Goal: Task Accomplishment & Management: Use online tool/utility

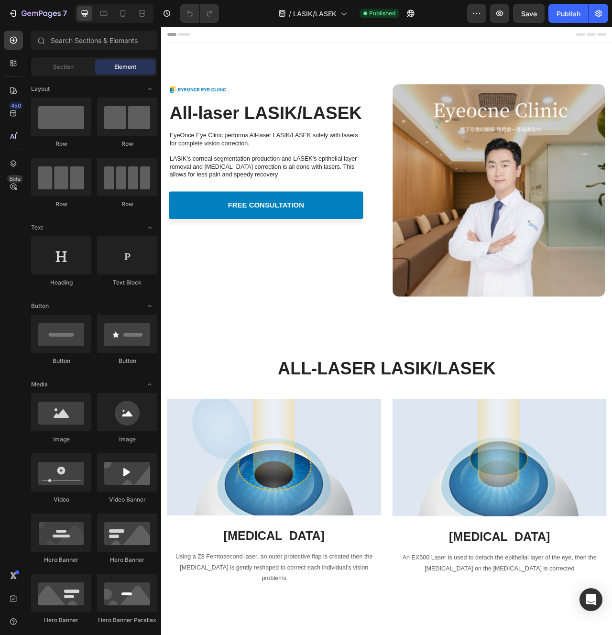
click at [612, 212] on img at bounding box center [590, 235] width 270 height 270
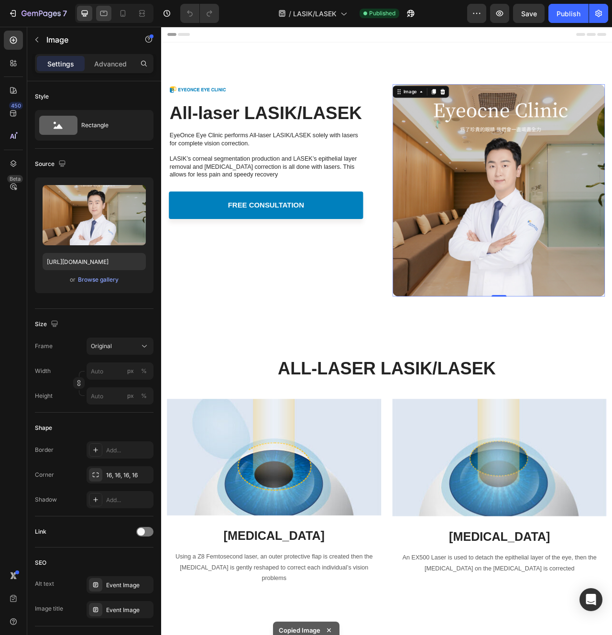
click at [110, 15] on div at bounding box center [103, 13] width 15 height 15
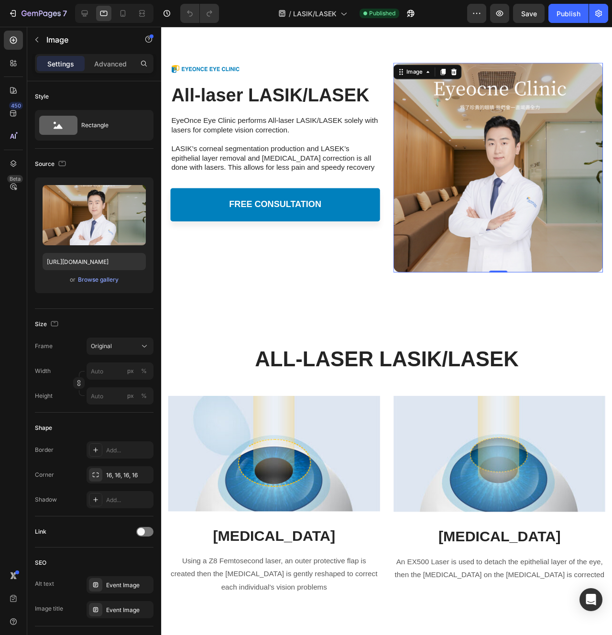
click at [115, 15] on div at bounding box center [114, 13] width 78 height 19
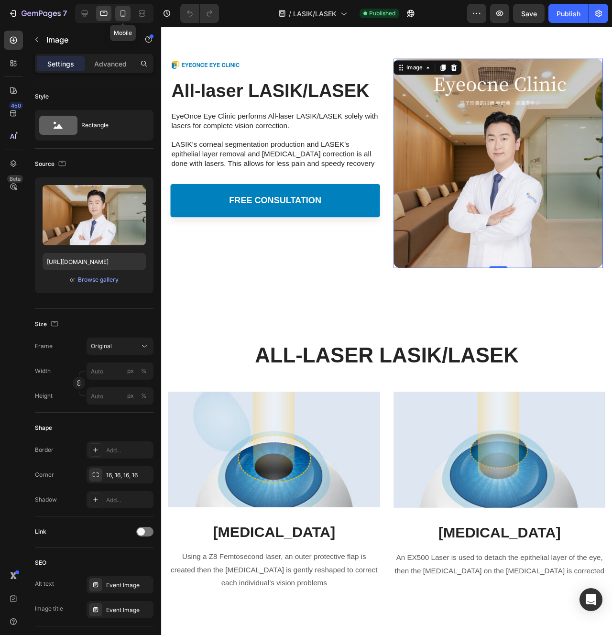
click at [121, 14] on icon at bounding box center [123, 14] width 10 height 10
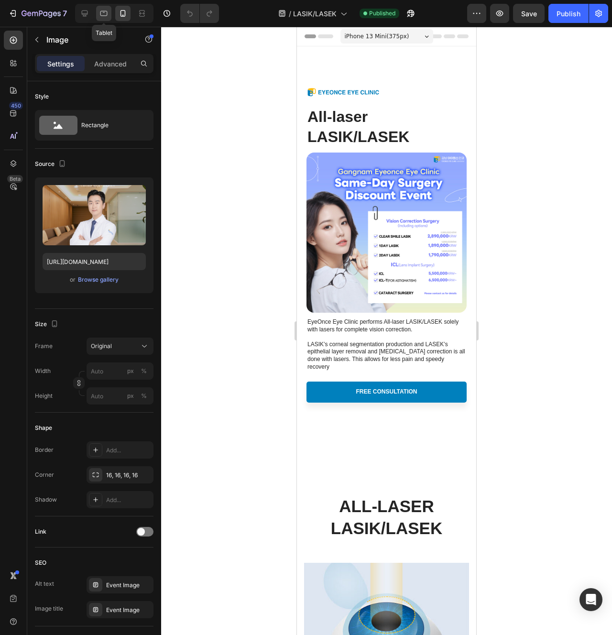
click at [101, 11] on icon at bounding box center [103, 13] width 7 height 5
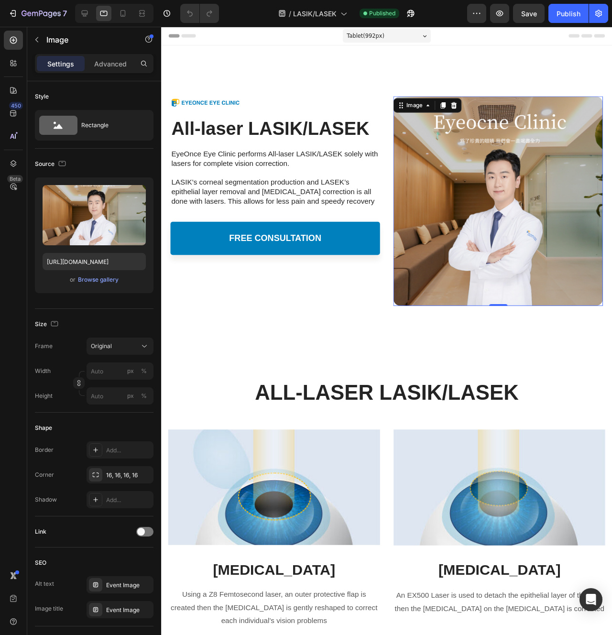
click at [460, 167] on img at bounding box center [515, 210] width 220 height 220
click at [127, 11] on icon at bounding box center [123, 14] width 10 height 10
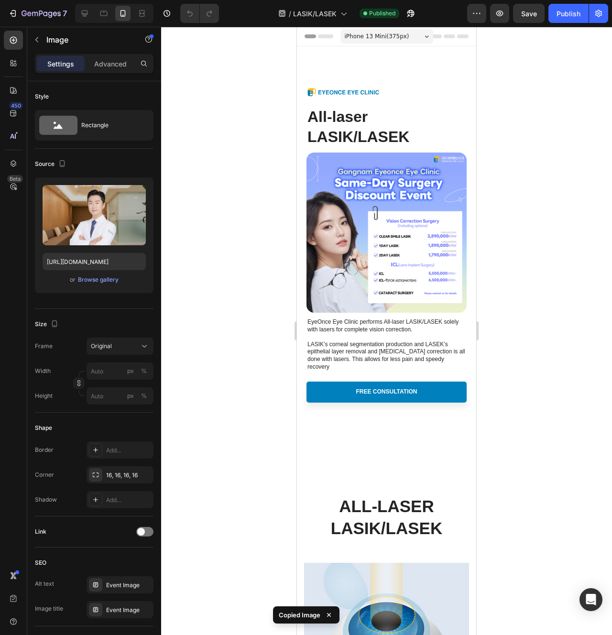
click at [356, 175] on img at bounding box center [387, 233] width 160 height 160
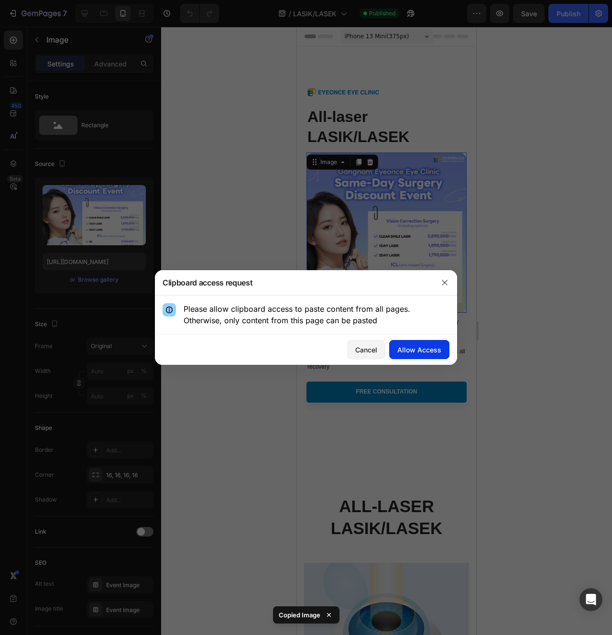
click at [431, 345] on div "Allow Access" at bounding box center [419, 350] width 44 height 10
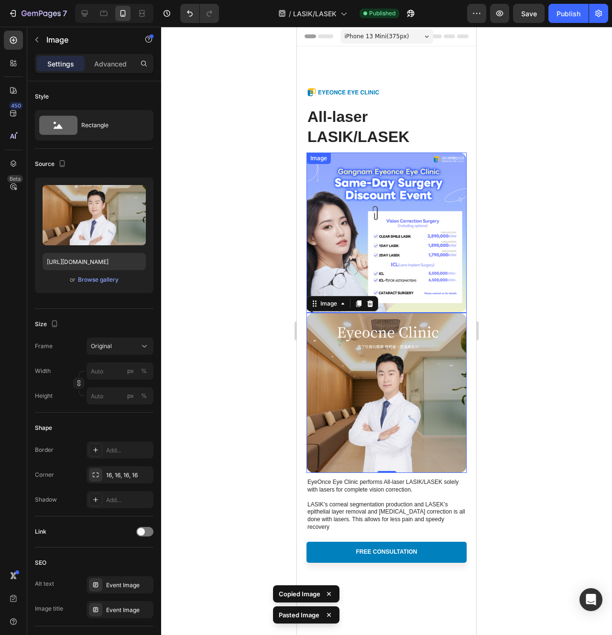
click at [412, 230] on img at bounding box center [387, 233] width 160 height 160
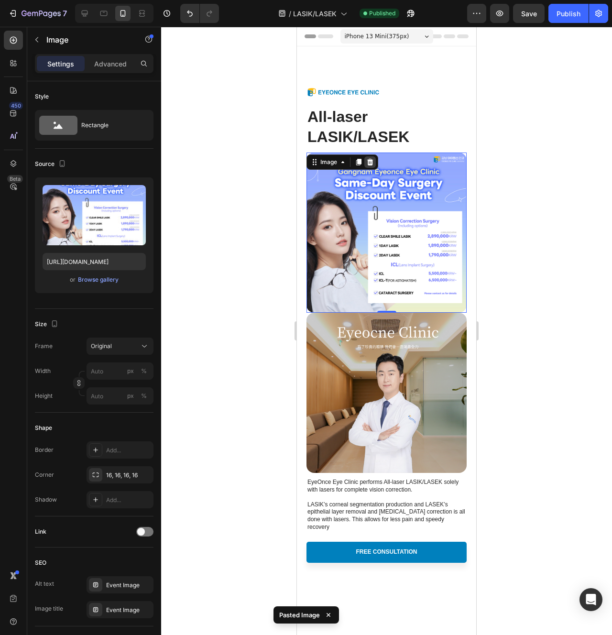
click at [371, 158] on icon at bounding box center [370, 162] width 8 height 8
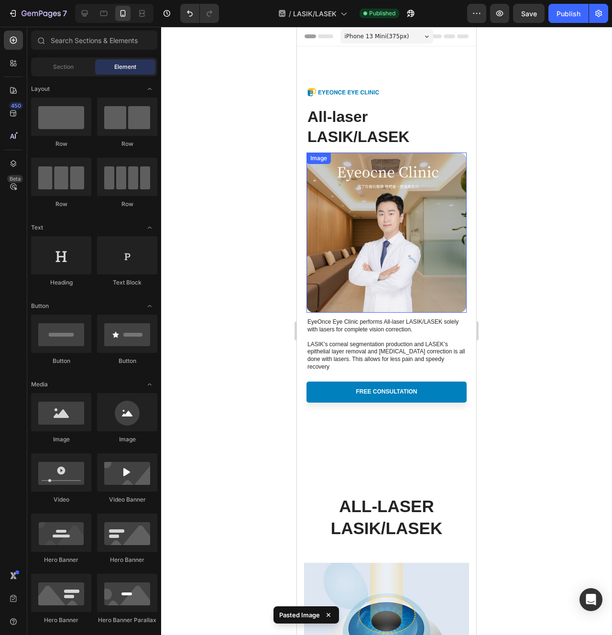
click at [420, 229] on img at bounding box center [387, 233] width 160 height 160
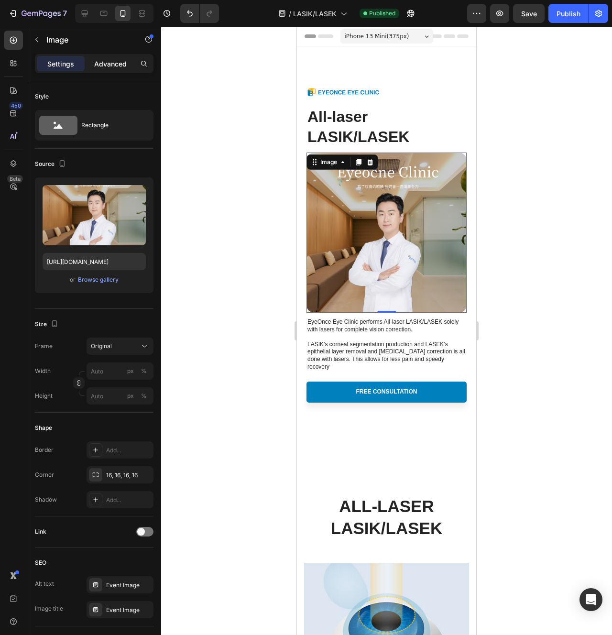
click at [127, 63] on div "Advanced" at bounding box center [111, 63] width 48 height 15
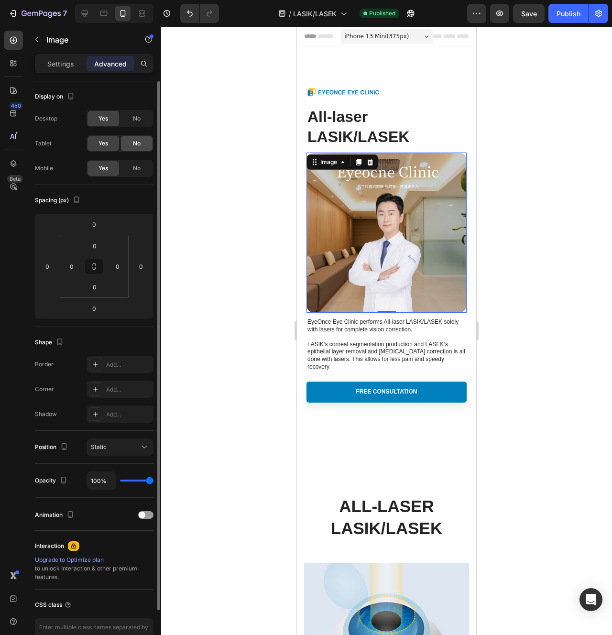
click at [133, 149] on div "No" at bounding box center [137, 143] width 32 height 15
click at [131, 121] on div "No" at bounding box center [137, 118] width 32 height 15
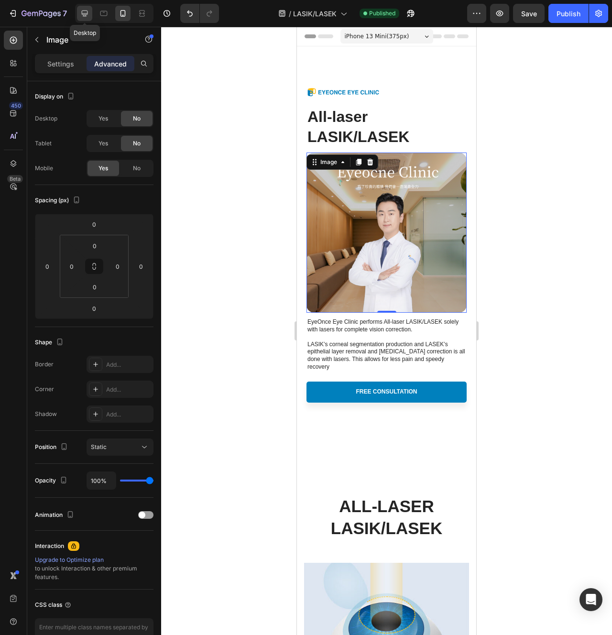
click at [88, 14] on icon at bounding box center [85, 14] width 10 height 10
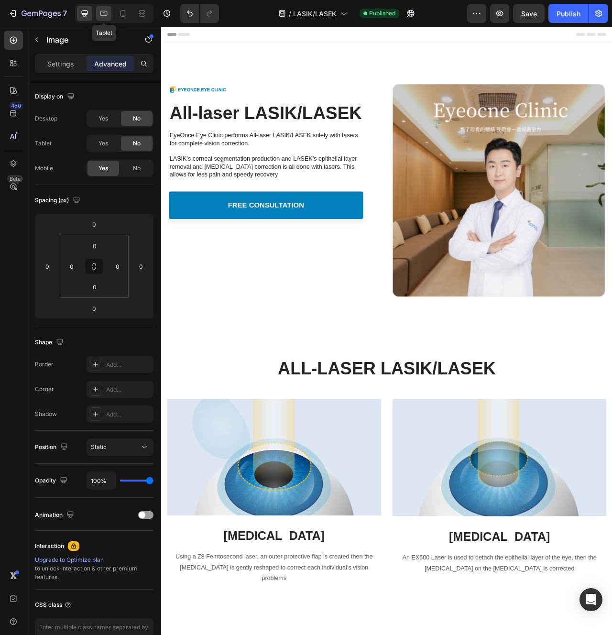
click at [97, 14] on div at bounding box center [103, 13] width 15 height 15
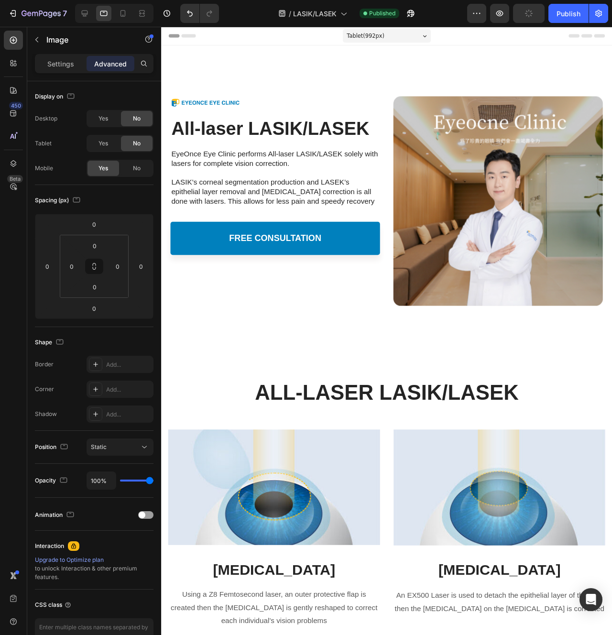
click at [115, 13] on div at bounding box center [114, 13] width 78 height 19
click at [121, 13] on icon at bounding box center [123, 14] width 10 height 10
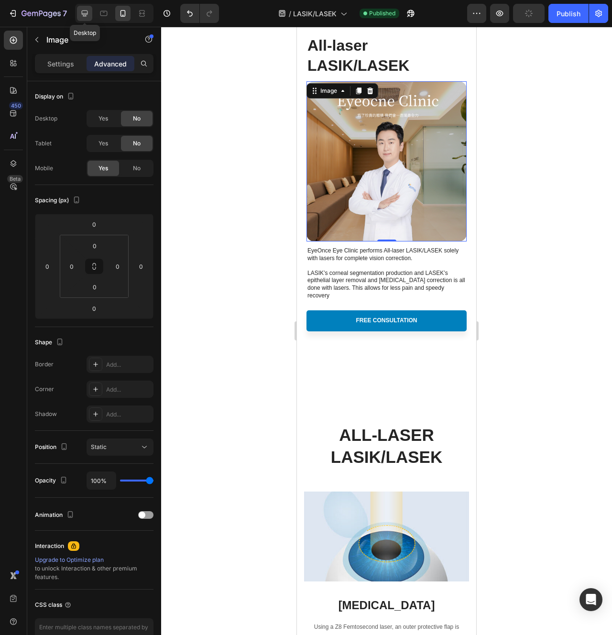
scroll to position [72, 0]
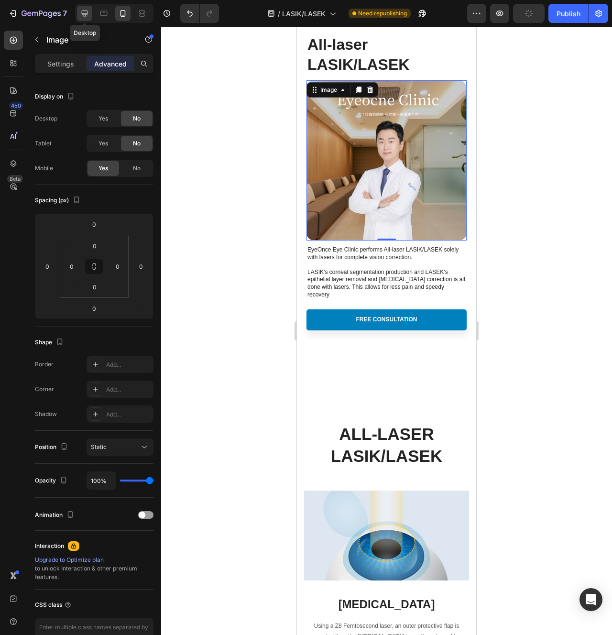
click at [89, 14] on icon at bounding box center [85, 14] width 10 height 10
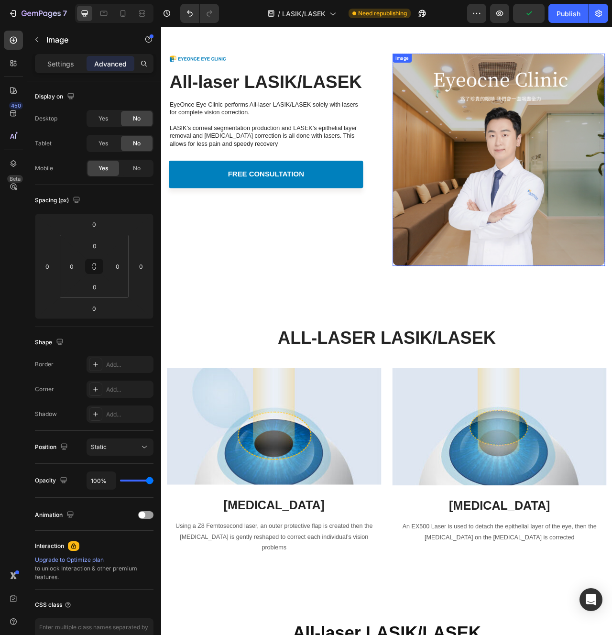
scroll to position [39, 0]
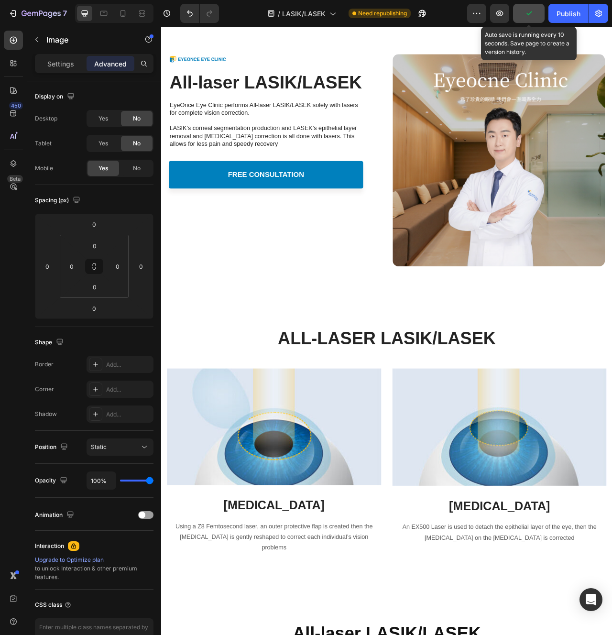
click at [530, 12] on icon "button" at bounding box center [529, 14] width 10 height 10
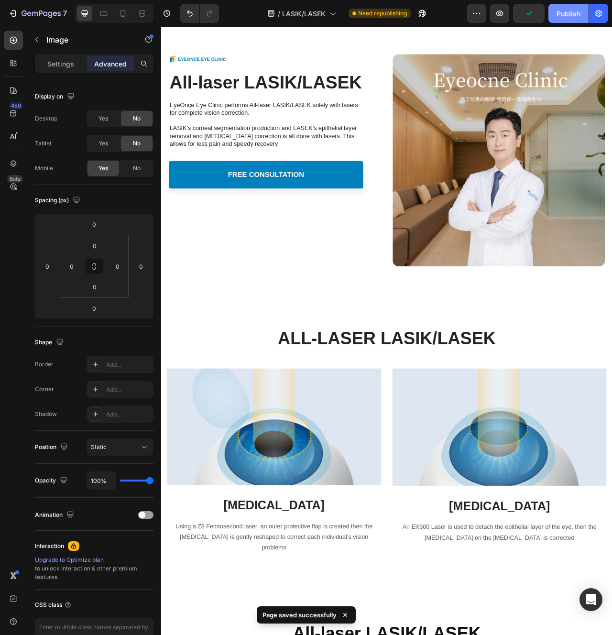
click at [569, 12] on div "Publish" at bounding box center [569, 14] width 24 height 10
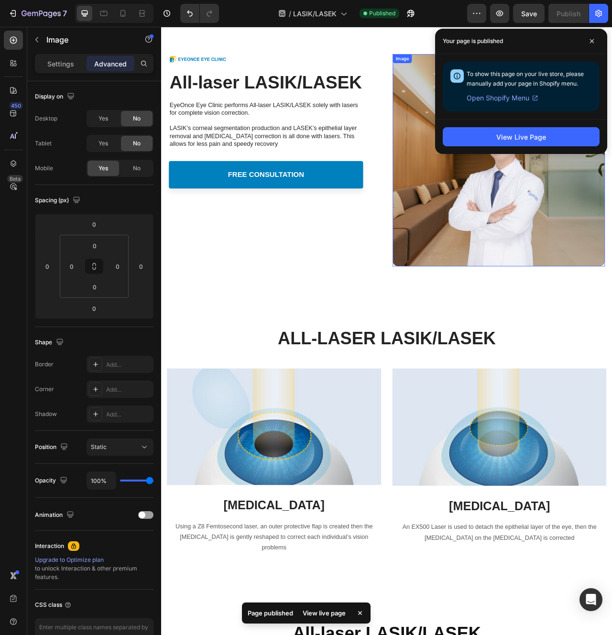
click at [571, 211] on img at bounding box center [590, 196] width 270 height 270
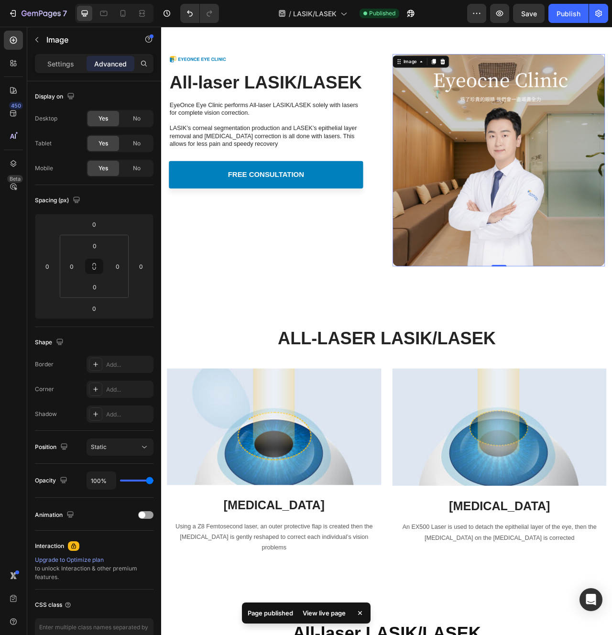
click at [500, 186] on img at bounding box center [590, 196] width 270 height 270
click at [473, 76] on div "Image" at bounding box center [478, 70] width 40 height 11
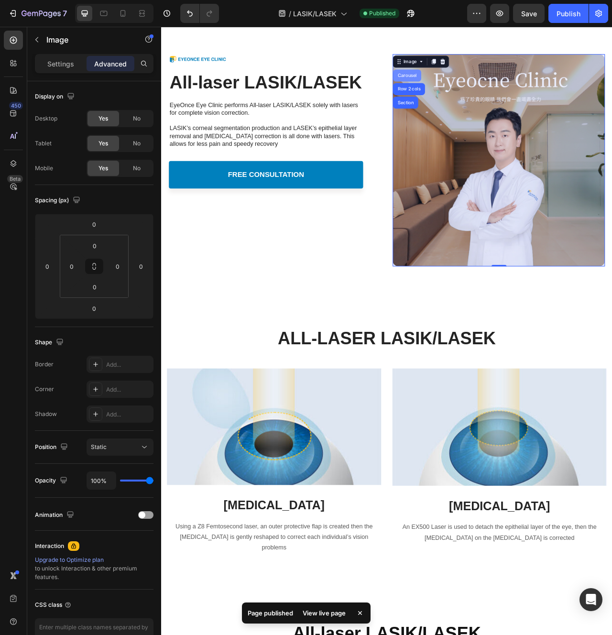
click at [471, 89] on div "Carousel" at bounding box center [474, 89] width 28 height 6
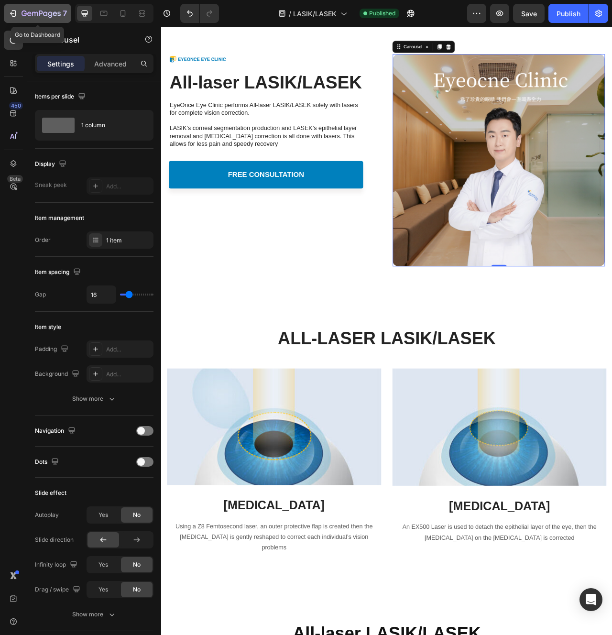
click at [49, 17] on icon "button" at bounding box center [41, 14] width 39 height 8
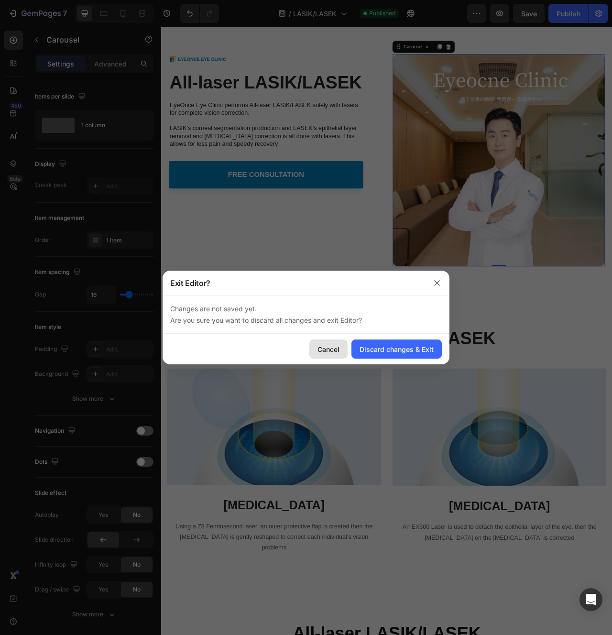
click at [334, 346] on div "Cancel" at bounding box center [329, 349] width 22 height 10
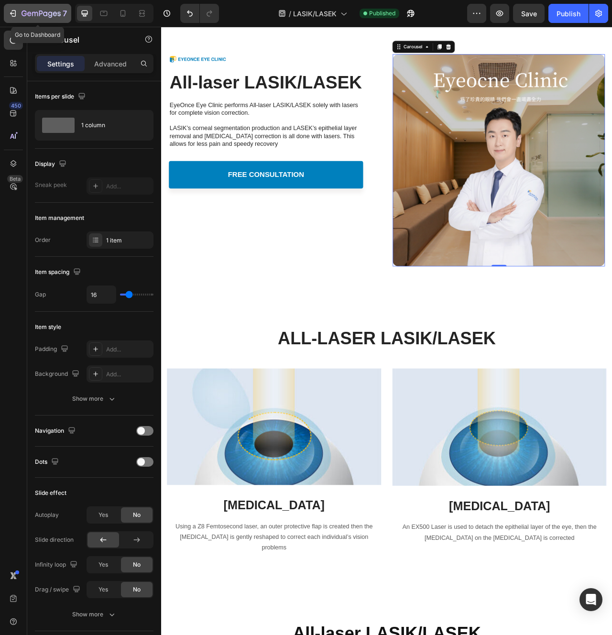
click at [44, 8] on div "7" at bounding box center [44, 13] width 45 height 11
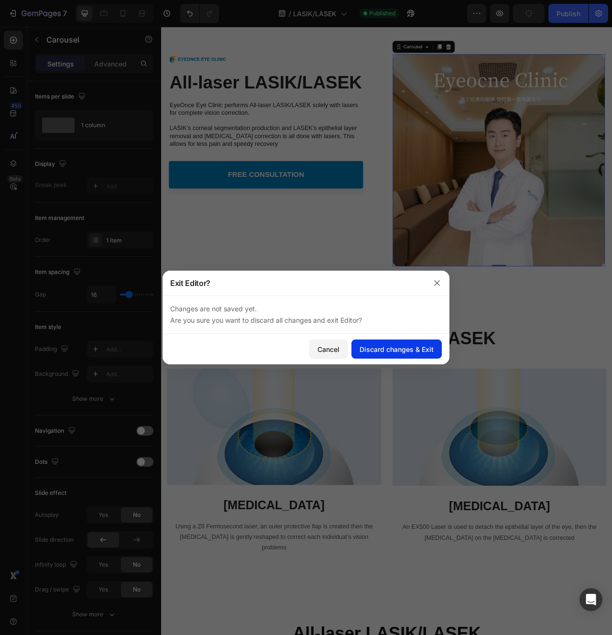
click at [421, 352] on div "Discard changes & Exit" at bounding box center [397, 349] width 74 height 10
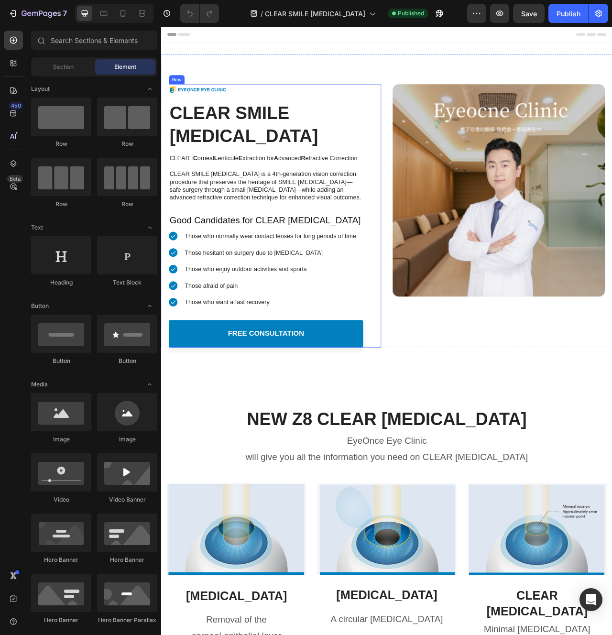
click at [500, 173] on img at bounding box center [590, 235] width 270 height 270
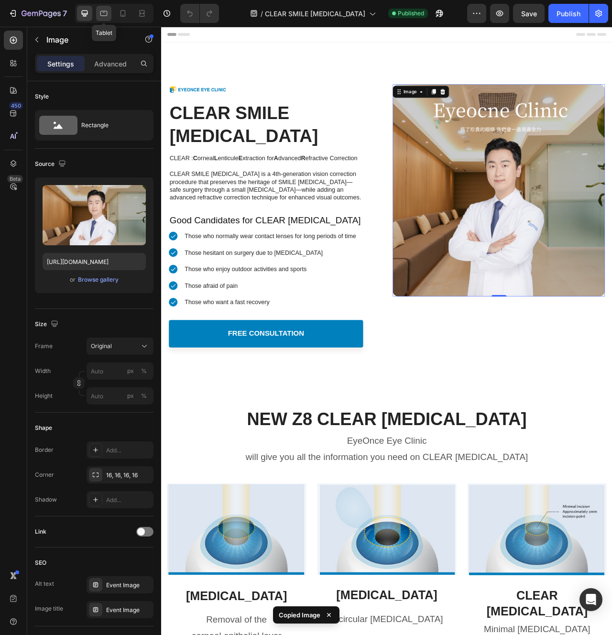
click at [106, 14] on icon at bounding box center [104, 14] width 10 height 10
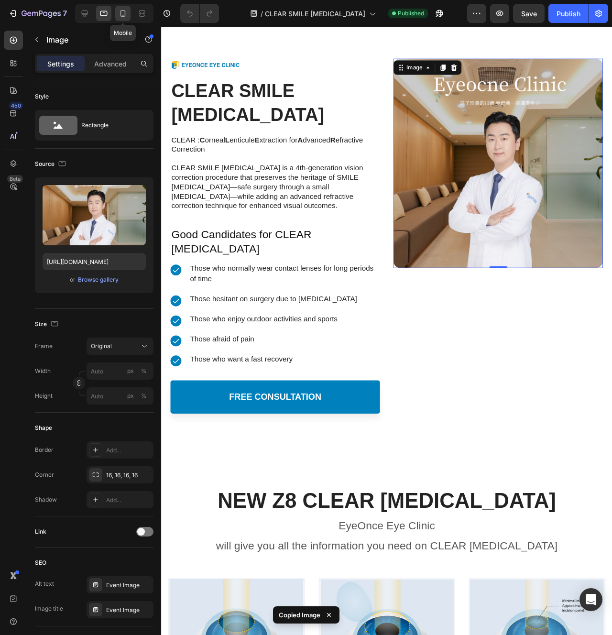
click at [117, 14] on div at bounding box center [122, 13] width 15 height 15
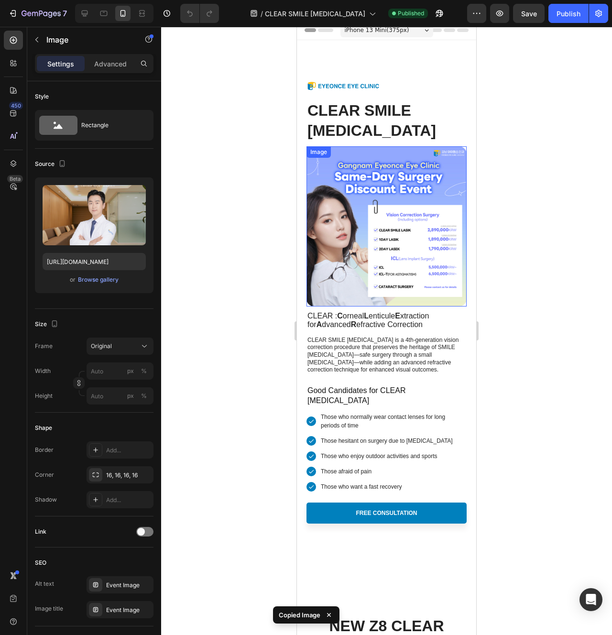
scroll to position [6, 0]
click at [413, 194] on img at bounding box center [387, 226] width 160 height 160
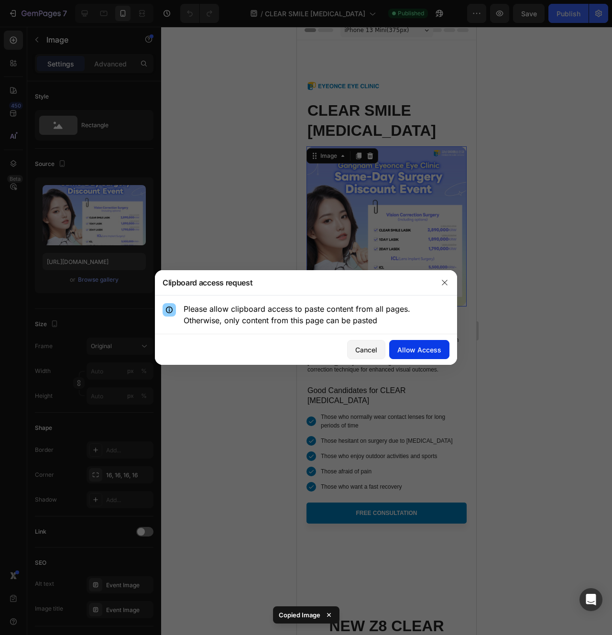
click at [428, 349] on div "Allow Access" at bounding box center [419, 350] width 44 height 10
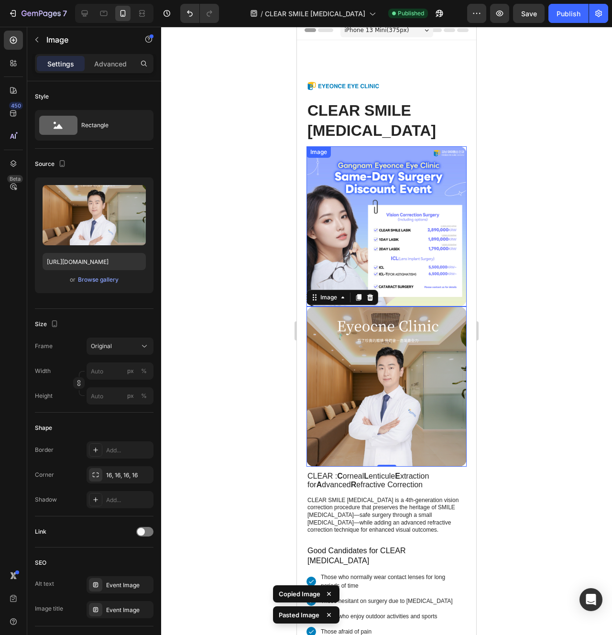
click at [379, 161] on img at bounding box center [387, 226] width 160 height 160
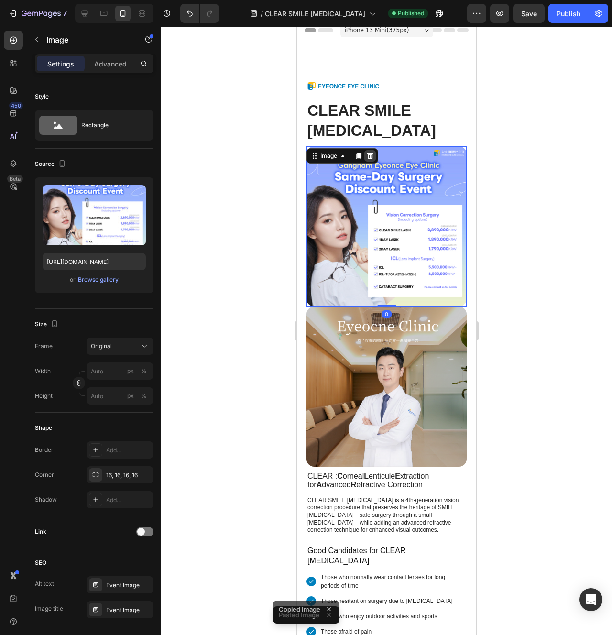
click at [371, 152] on icon at bounding box center [370, 156] width 8 height 8
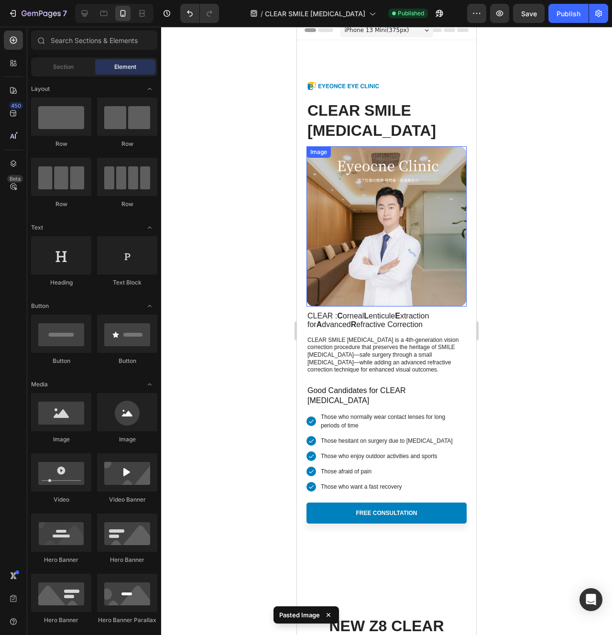
click at [374, 237] on img at bounding box center [387, 226] width 160 height 160
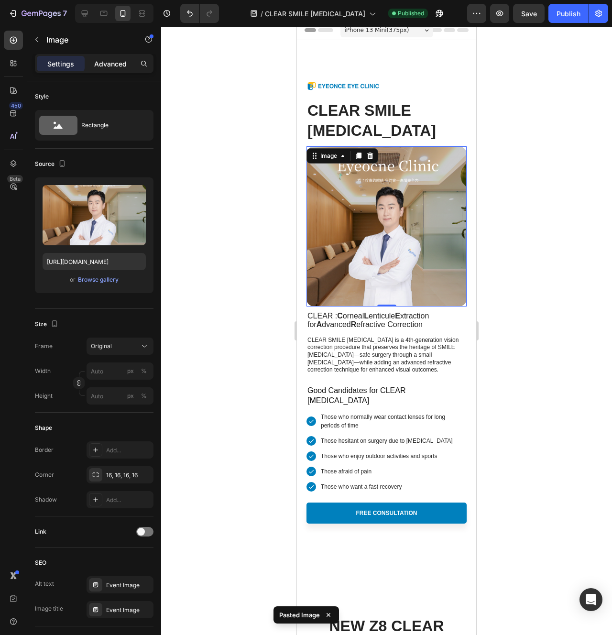
click at [110, 66] on p "Advanced" at bounding box center [110, 64] width 33 height 10
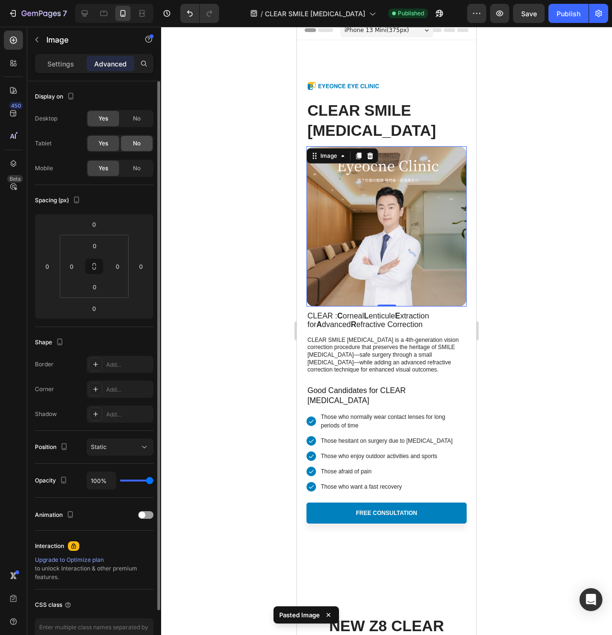
click at [131, 142] on div "No" at bounding box center [137, 143] width 32 height 15
click at [134, 111] on div "No" at bounding box center [137, 118] width 32 height 15
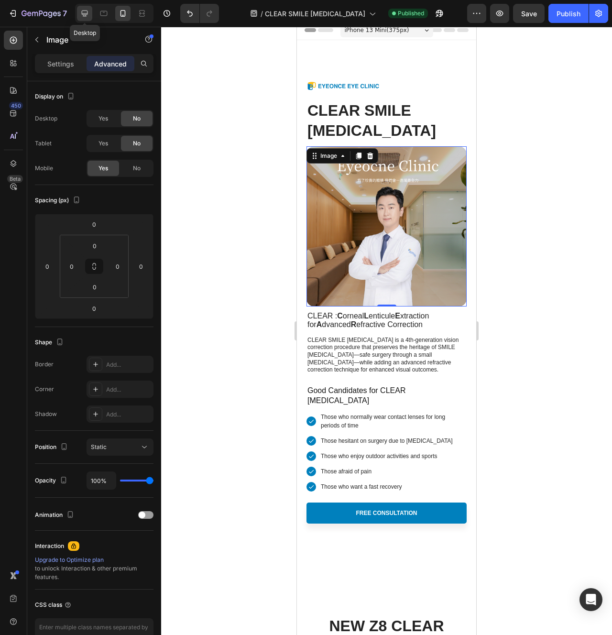
click at [82, 11] on icon at bounding box center [85, 14] width 6 height 6
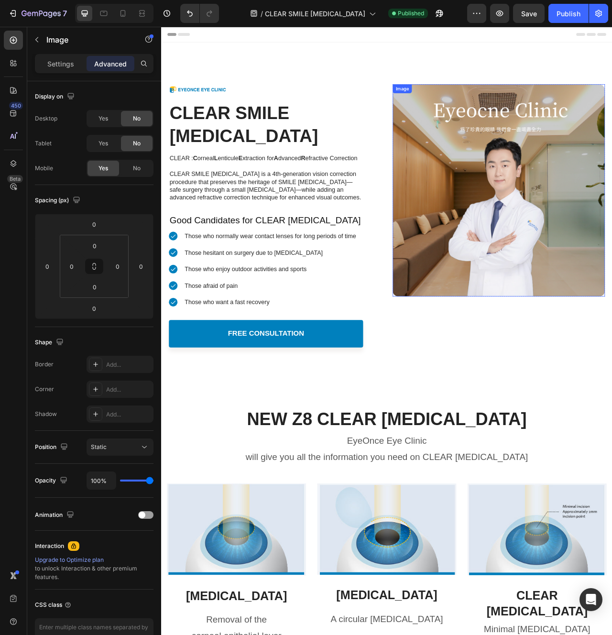
click at [612, 218] on img at bounding box center [590, 235] width 270 height 270
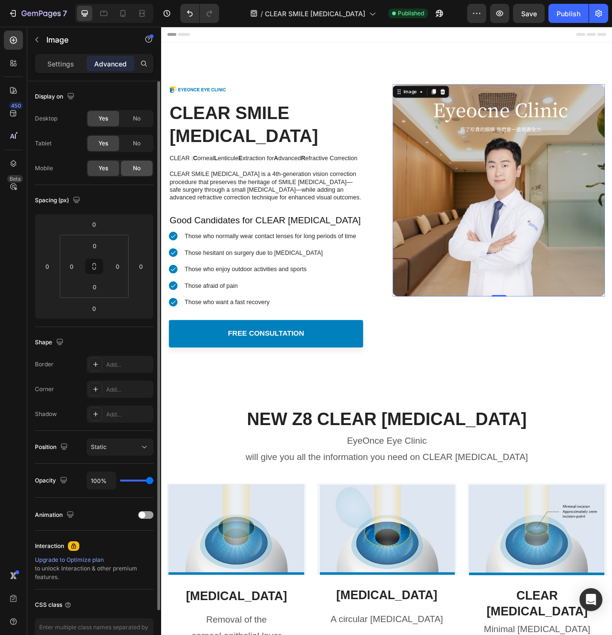
click at [138, 164] on span "No" at bounding box center [137, 168] width 8 height 9
click at [104, 168] on span "Yes" at bounding box center [104, 168] width 10 height 9
click at [148, 163] on div "No" at bounding box center [137, 168] width 32 height 15
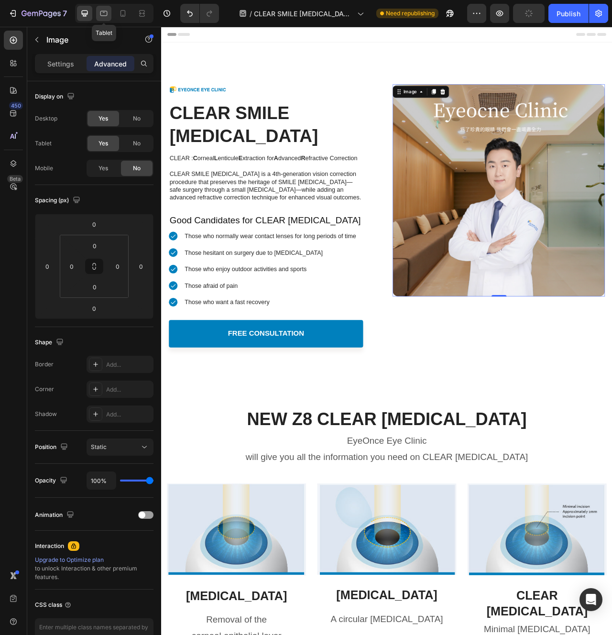
click at [103, 15] on icon at bounding box center [104, 14] width 10 height 10
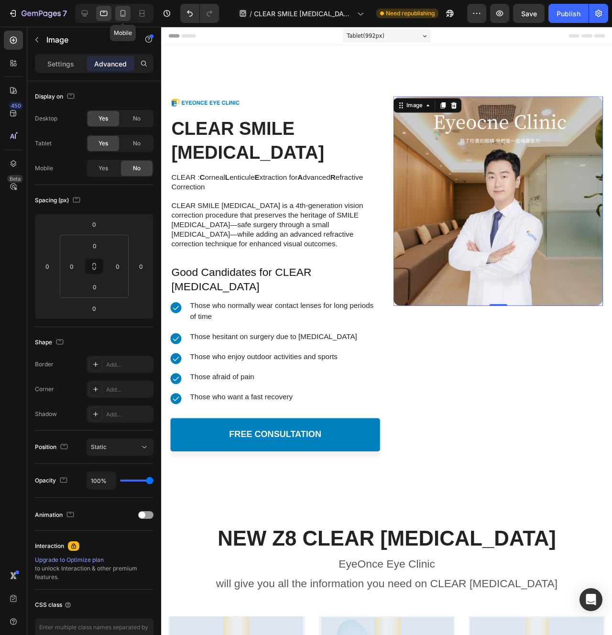
click at [121, 15] on icon at bounding box center [123, 14] width 10 height 10
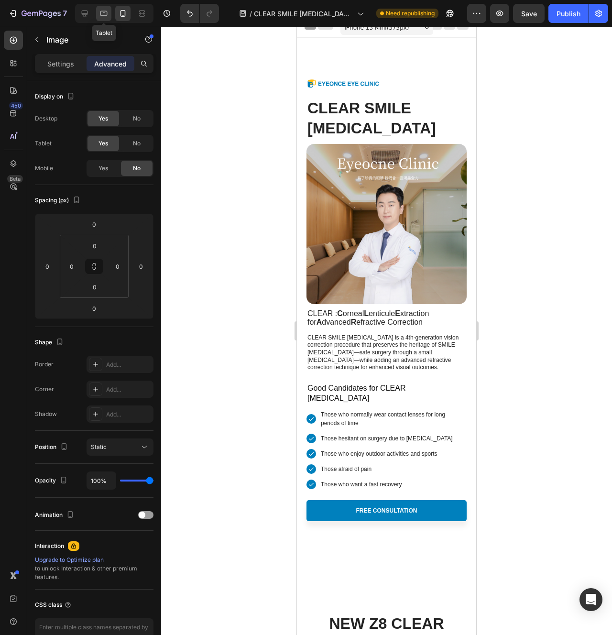
scroll to position [6, 0]
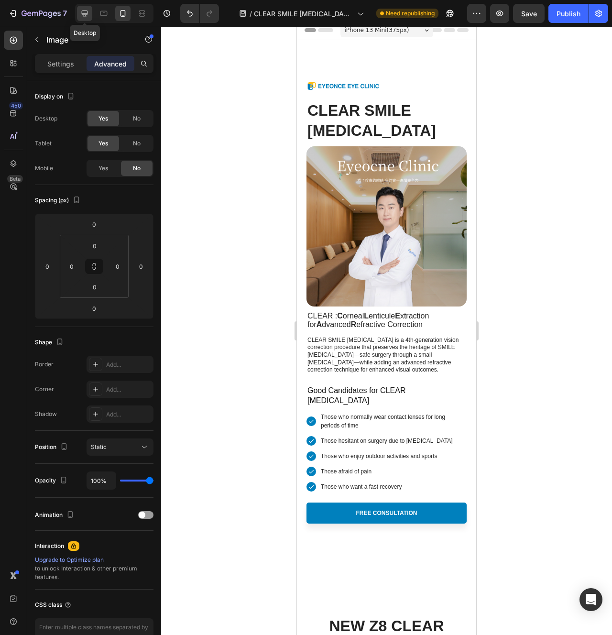
click at [85, 13] on icon at bounding box center [85, 14] width 6 height 6
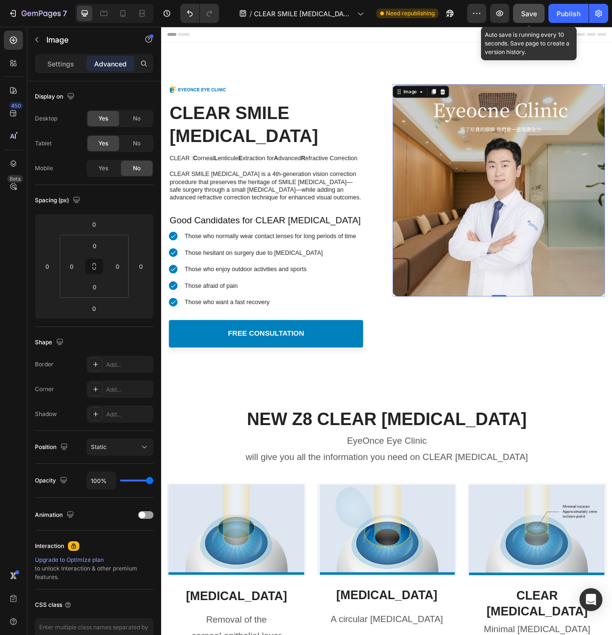
click at [526, 12] on span "Save" at bounding box center [529, 14] width 16 height 8
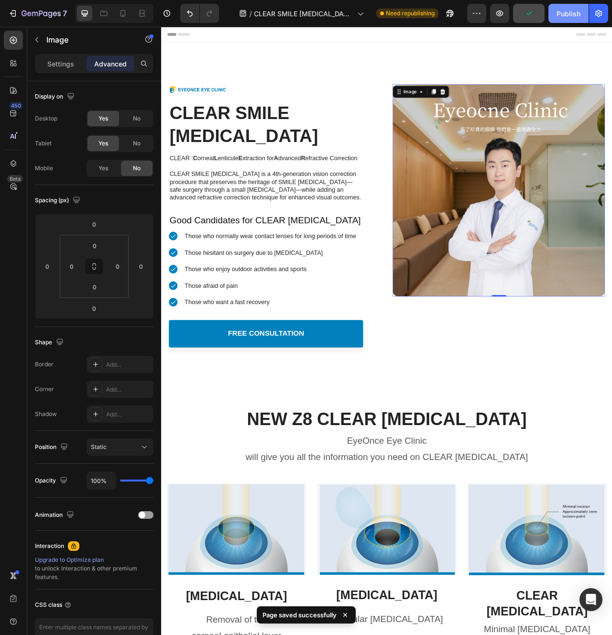
click at [571, 16] on div "Publish" at bounding box center [569, 14] width 24 height 10
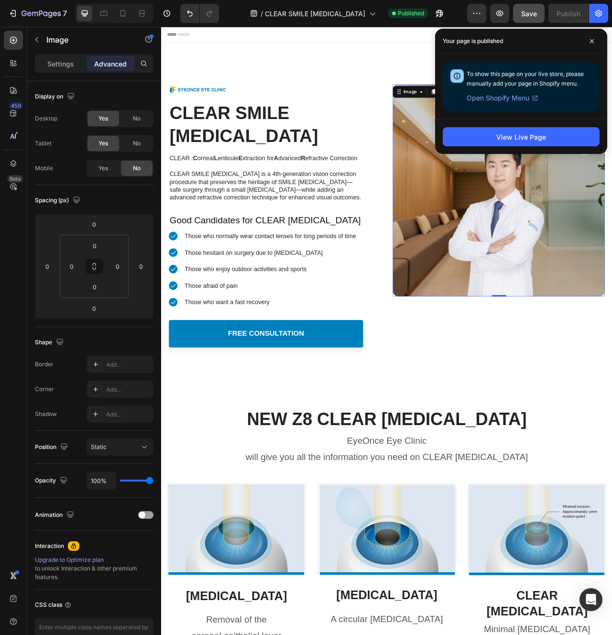
click at [602, 330] on img at bounding box center [590, 235] width 270 height 270
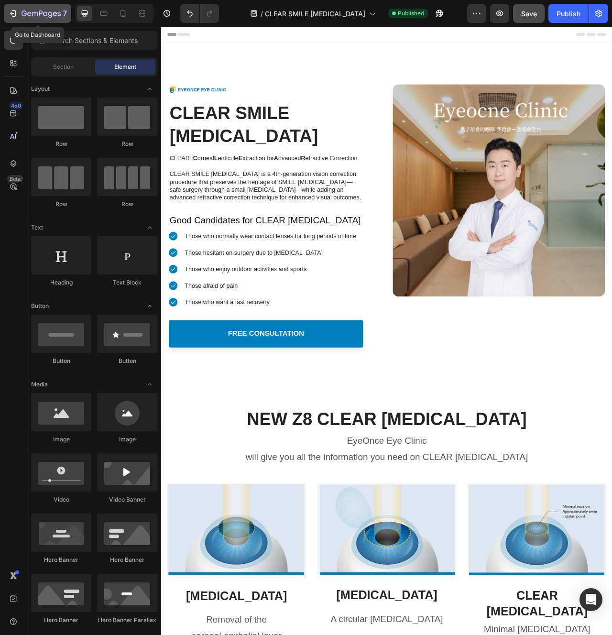
click at [46, 7] on button "7" at bounding box center [37, 13] width 67 height 19
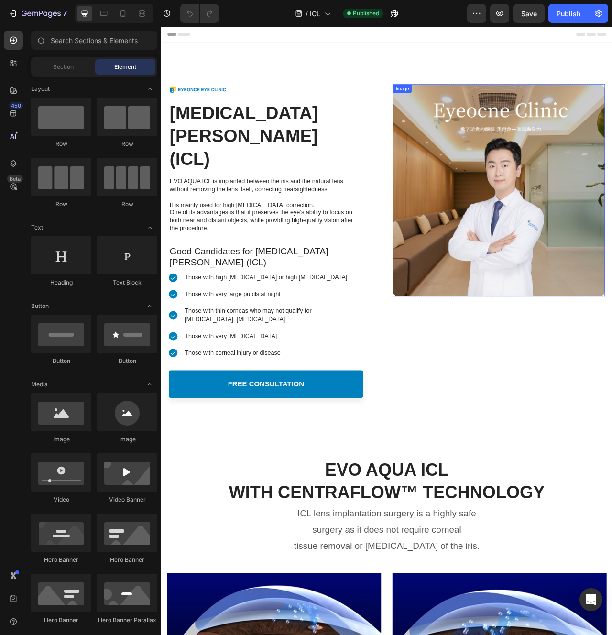
click at [612, 219] on img at bounding box center [590, 235] width 270 height 270
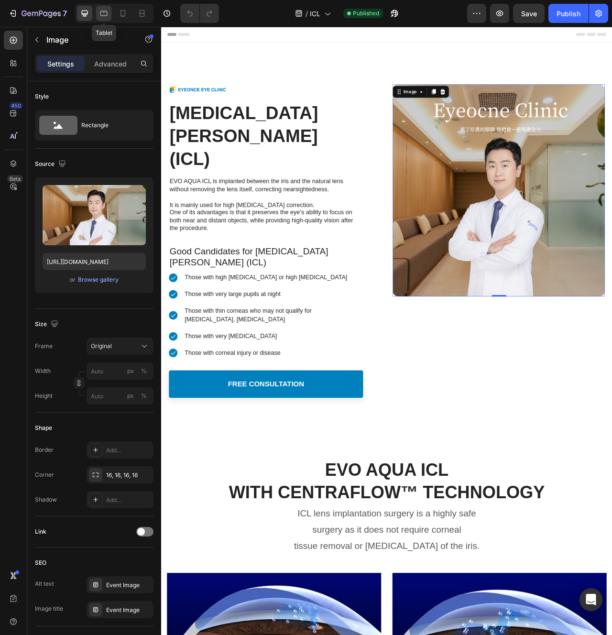
click at [101, 7] on div at bounding box center [103, 13] width 15 height 15
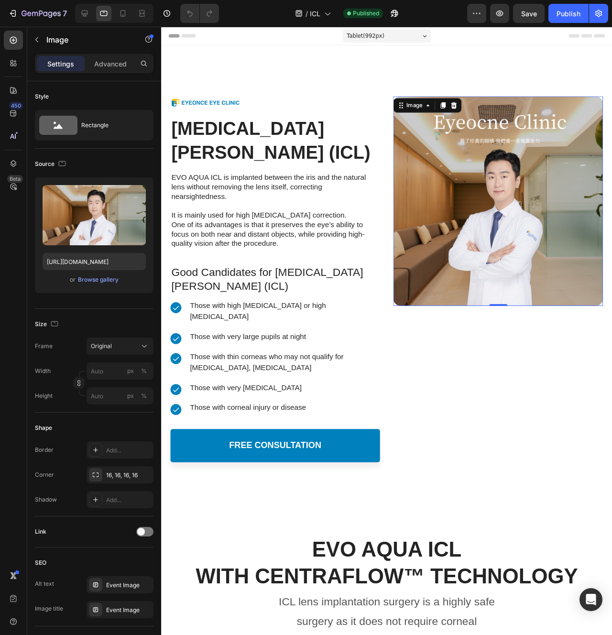
click at [114, 9] on div at bounding box center [114, 13] width 78 height 19
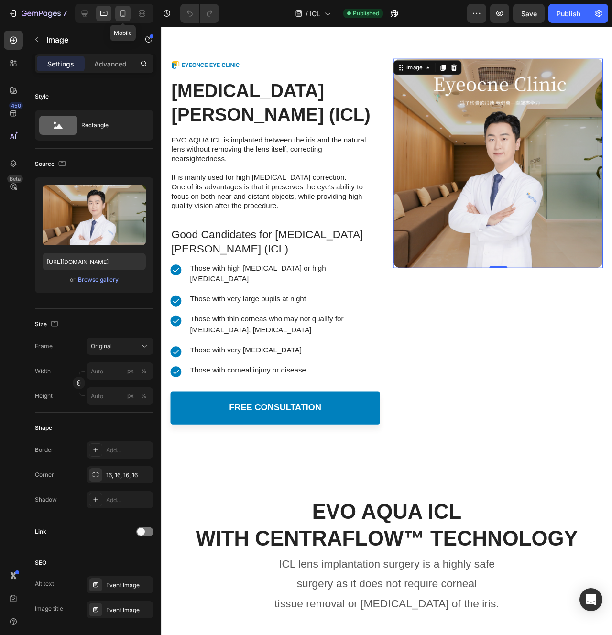
click at [117, 9] on div at bounding box center [122, 13] width 15 height 15
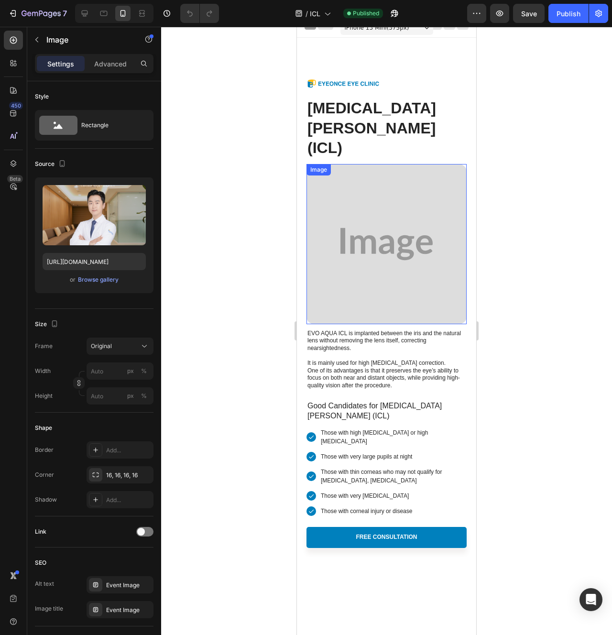
scroll to position [6, 0]
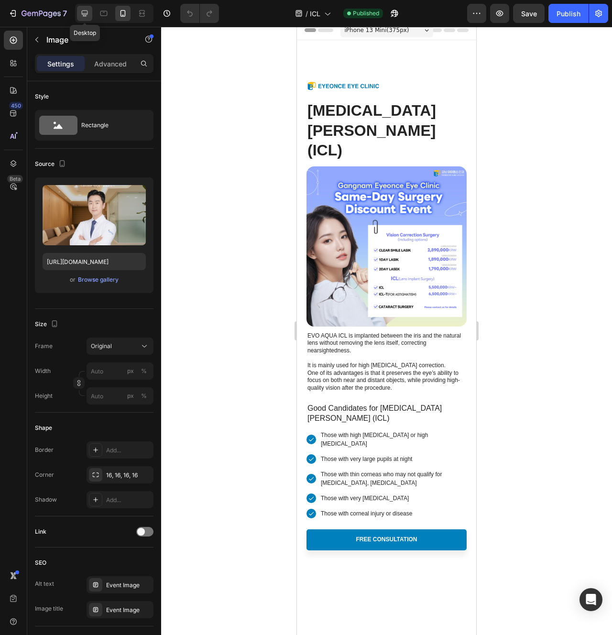
click at [81, 19] on div at bounding box center [84, 13] width 15 height 15
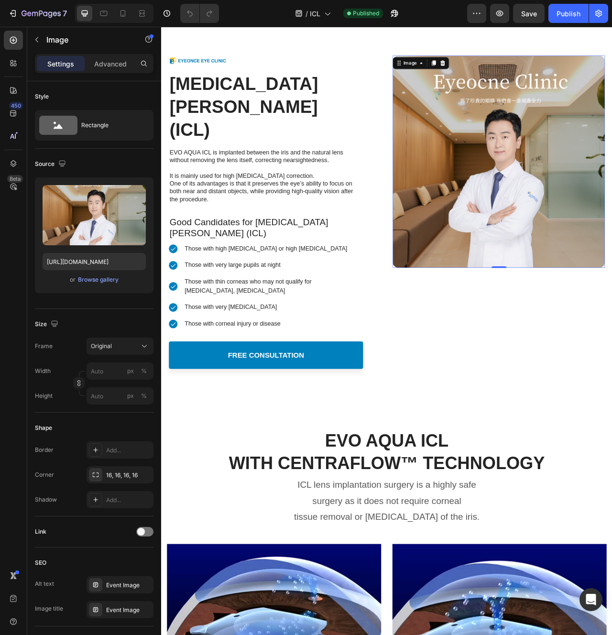
scroll to position [40, 0]
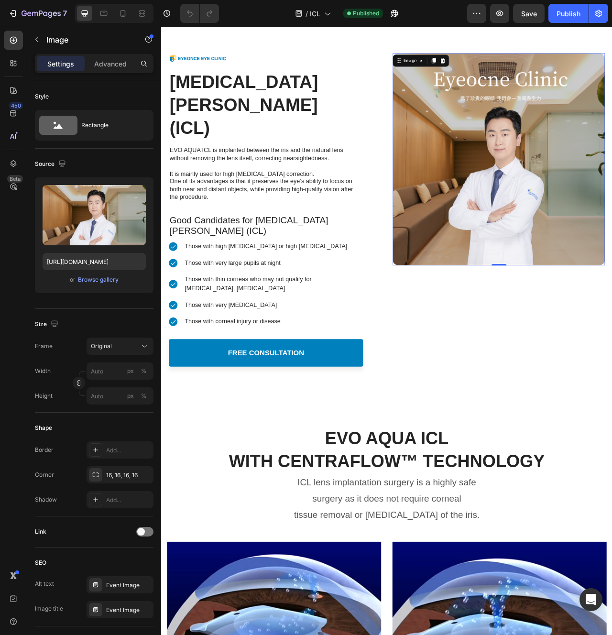
click at [484, 217] on img at bounding box center [590, 195] width 270 height 270
click at [108, 15] on icon at bounding box center [104, 14] width 10 height 10
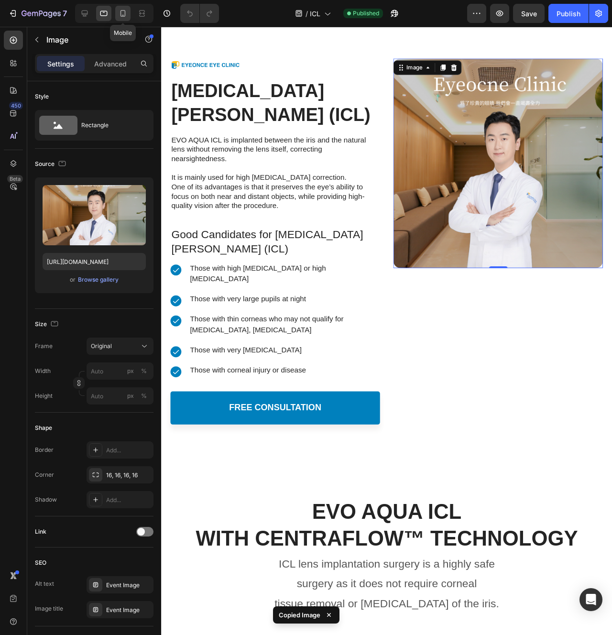
click at [127, 17] on icon at bounding box center [123, 14] width 10 height 10
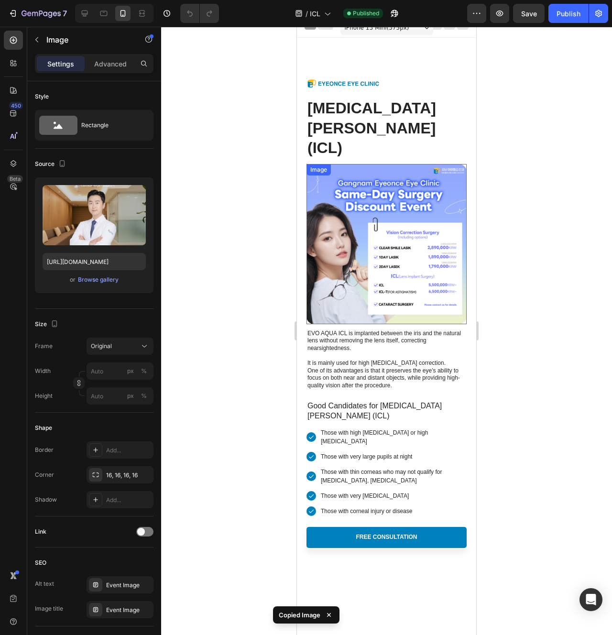
scroll to position [6, 0]
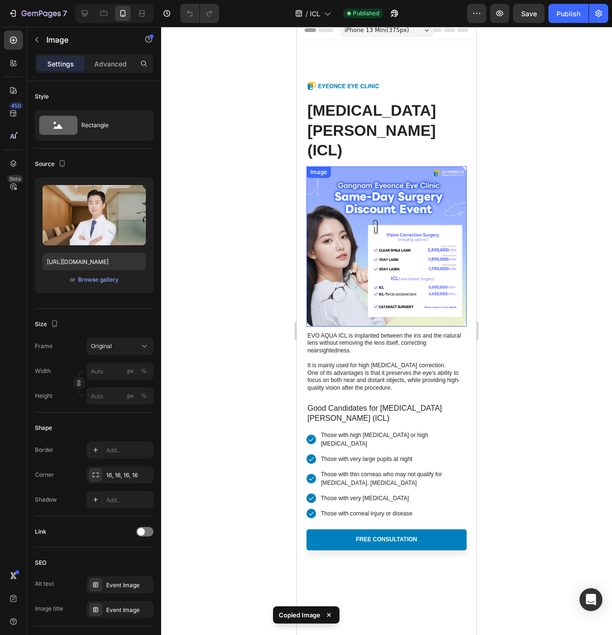
click at [344, 195] on img at bounding box center [387, 246] width 160 height 160
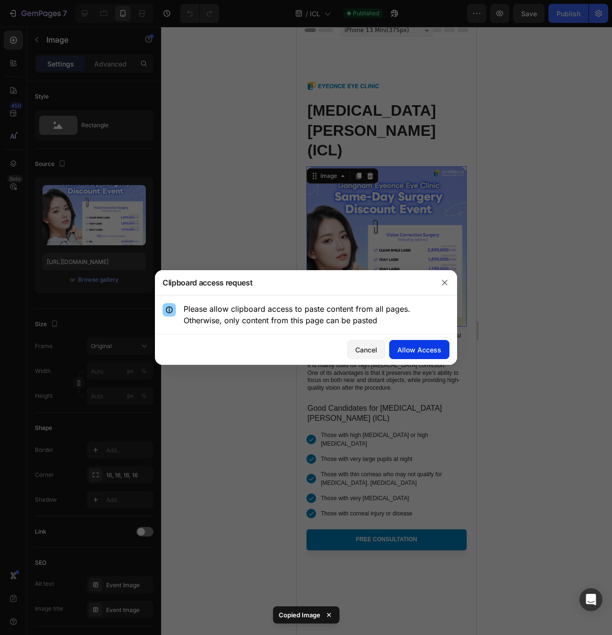
click at [411, 348] on div "Allow Access" at bounding box center [419, 350] width 44 height 10
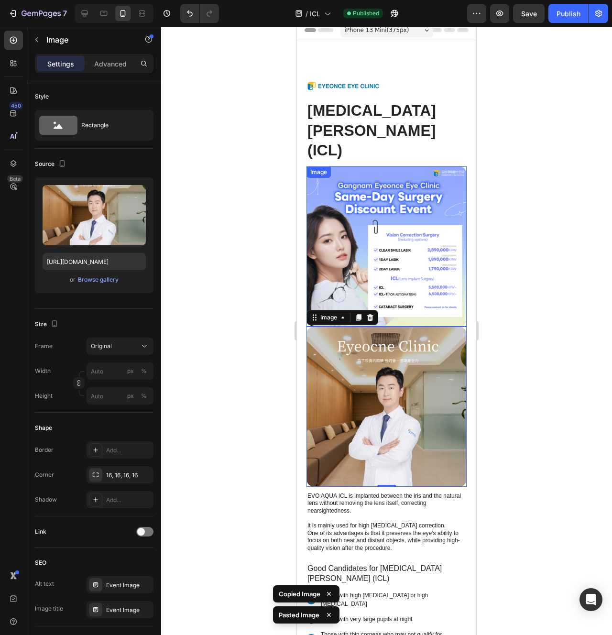
click at [408, 186] on img at bounding box center [387, 246] width 160 height 160
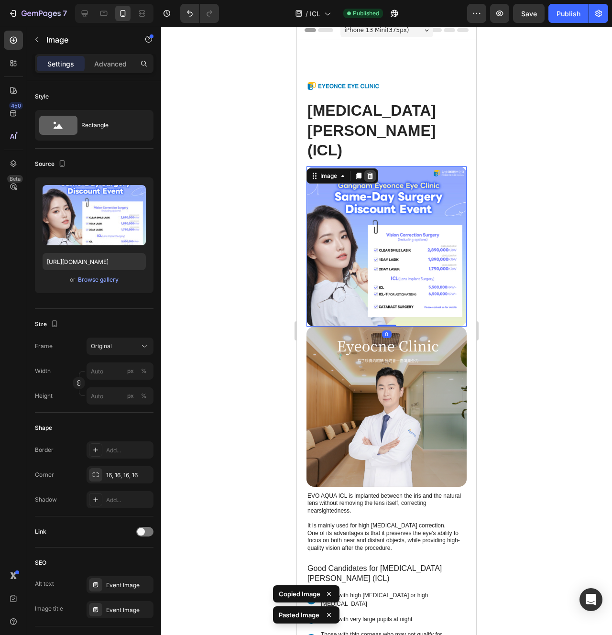
click at [371, 172] on icon at bounding box center [370, 176] width 8 height 8
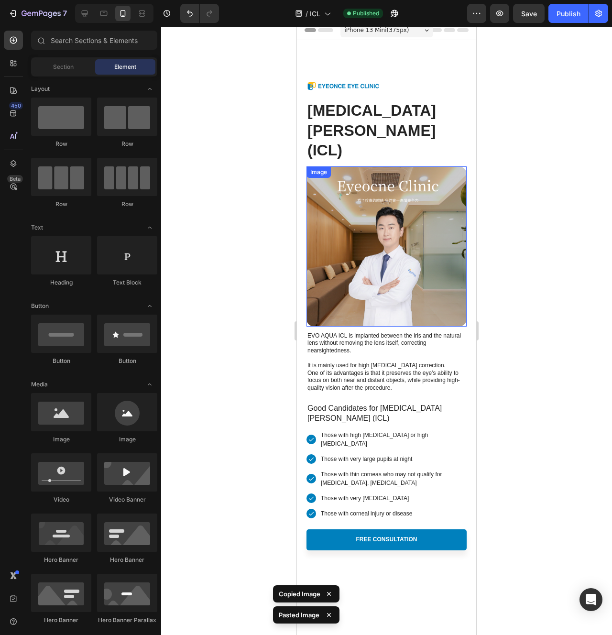
click at [354, 225] on img at bounding box center [387, 246] width 160 height 160
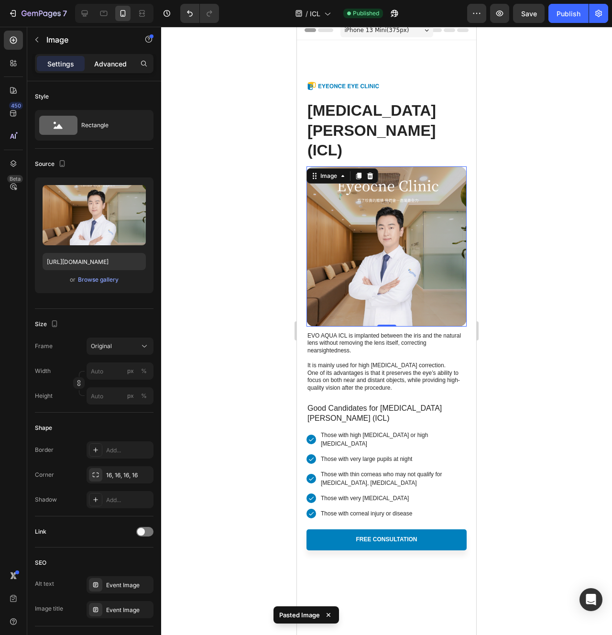
click at [112, 71] on div "Settings Advanced" at bounding box center [94, 63] width 119 height 19
click at [112, 68] on div "Advanced" at bounding box center [111, 63] width 48 height 15
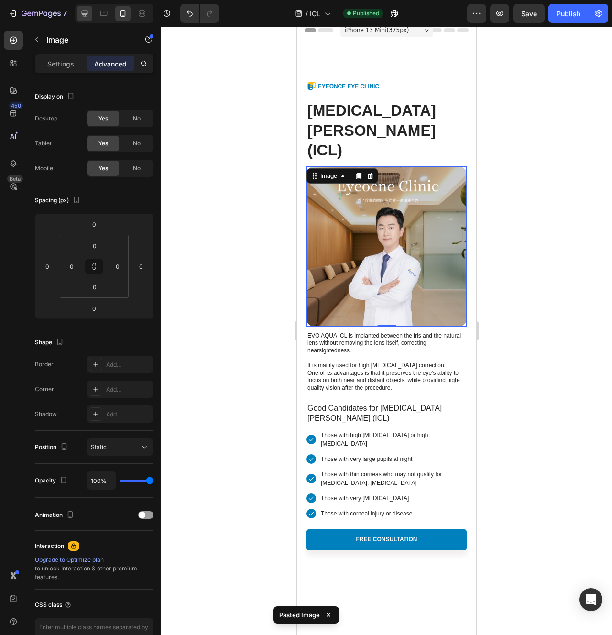
click at [87, 16] on icon at bounding box center [85, 14] width 10 height 10
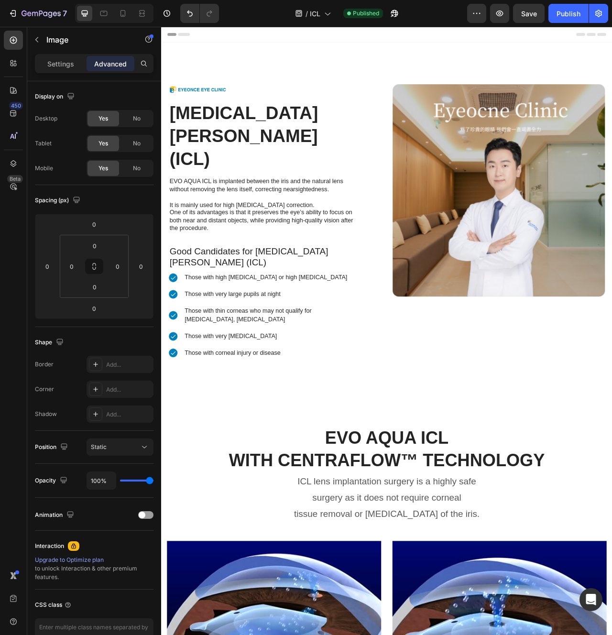
click at [114, 8] on div at bounding box center [114, 13] width 78 height 19
click at [124, 16] on icon at bounding box center [123, 14] width 10 height 10
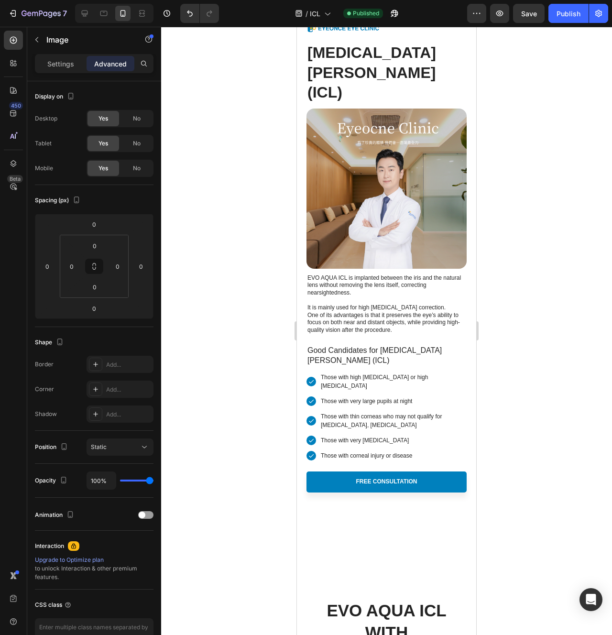
click at [338, 224] on img at bounding box center [387, 189] width 160 height 160
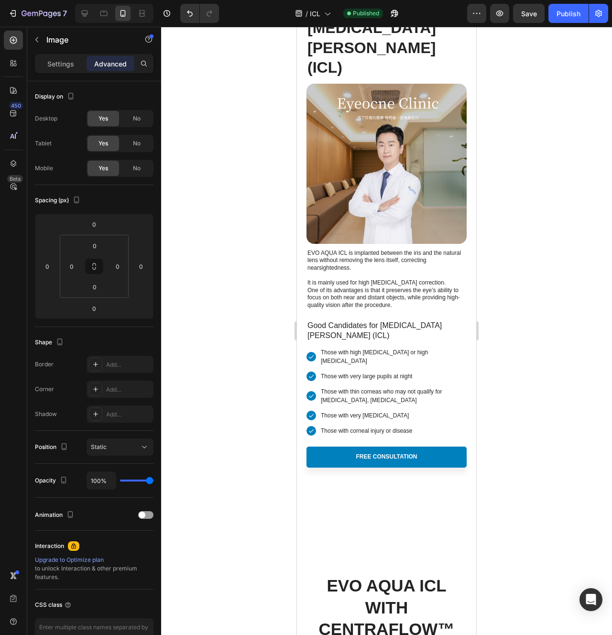
scroll to position [92, 0]
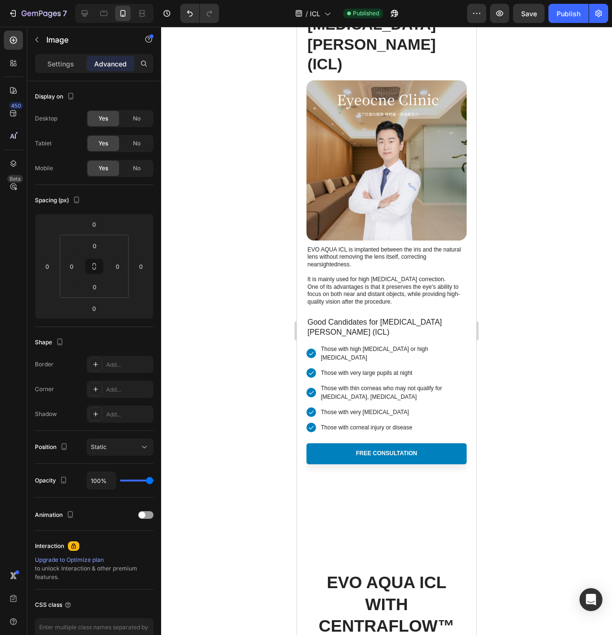
click at [337, 172] on img at bounding box center [387, 160] width 160 height 160
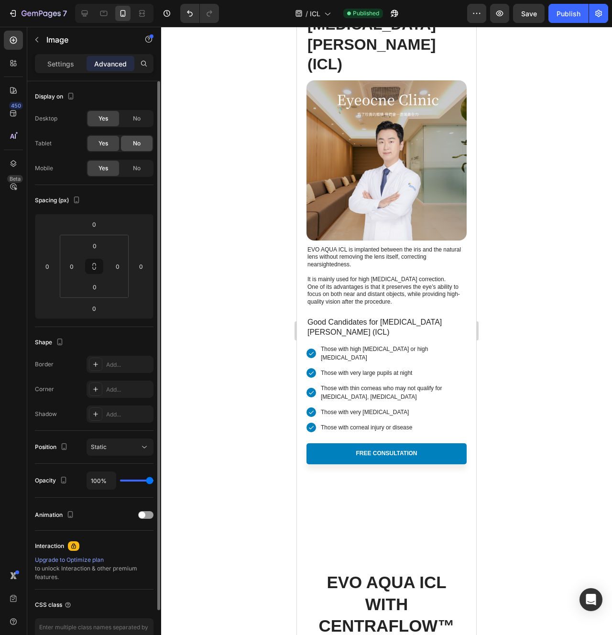
click at [128, 147] on div "No" at bounding box center [137, 143] width 32 height 15
click at [133, 118] on span "No" at bounding box center [137, 118] width 8 height 9
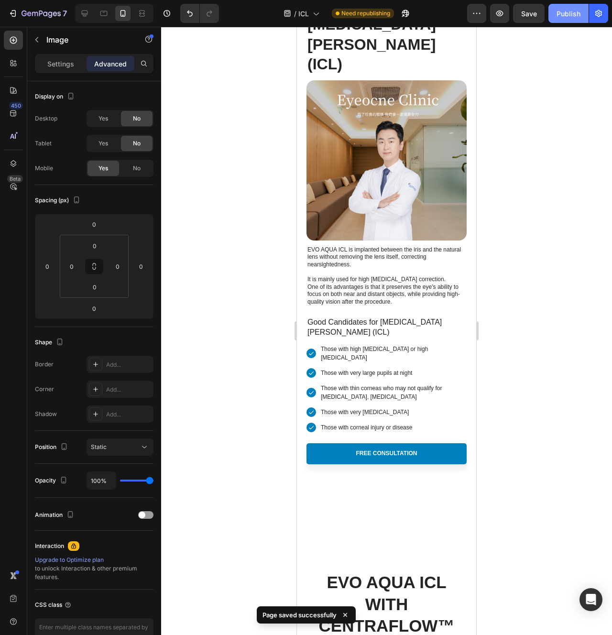
click at [562, 18] on div "Publish" at bounding box center [569, 14] width 24 height 10
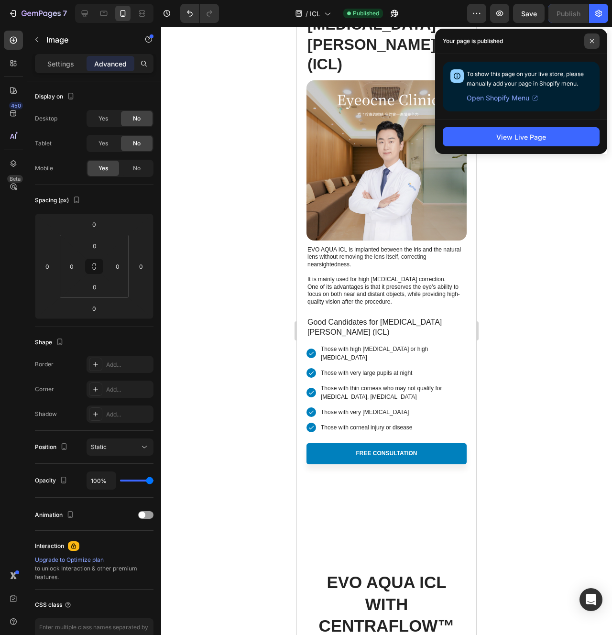
click at [595, 47] on span at bounding box center [591, 40] width 15 height 15
